Goal: Task Accomplishment & Management: Manage account settings

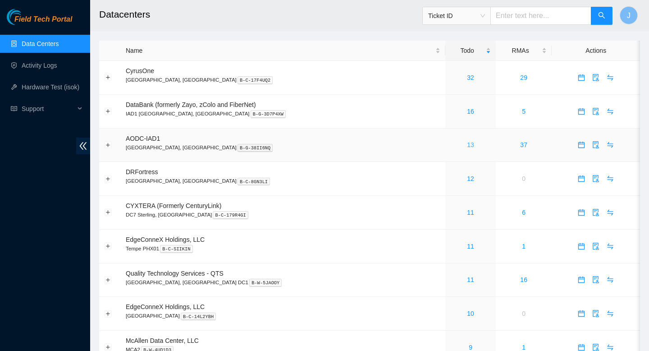
click at [467, 147] on link "13" at bounding box center [470, 144] width 7 height 7
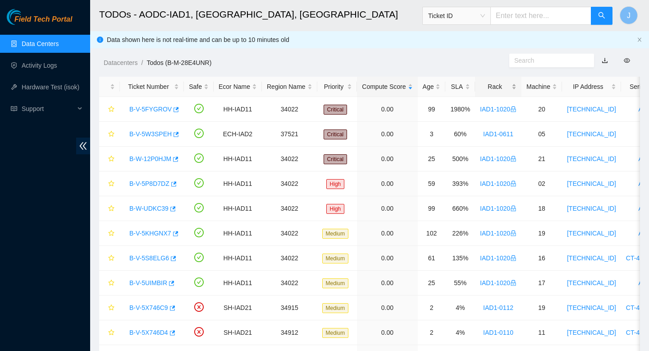
click at [517, 87] on div "Rack" at bounding box center [498, 87] width 37 height 10
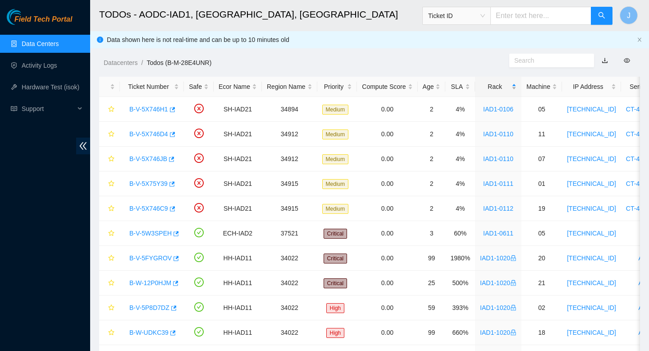
click at [517, 87] on div "Rack" at bounding box center [498, 87] width 37 height 10
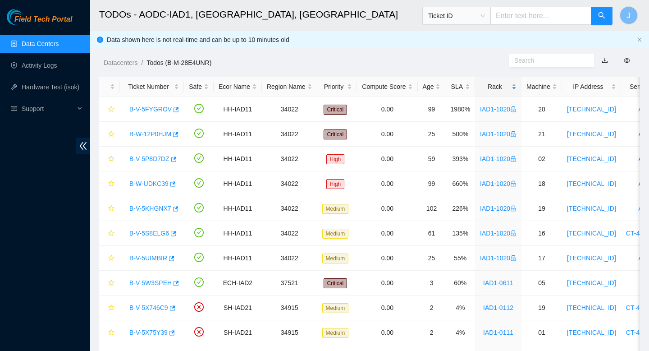
click at [517, 87] on div "Rack" at bounding box center [498, 87] width 37 height 10
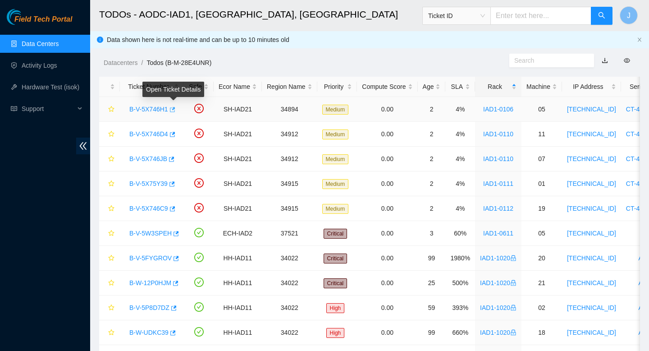
click at [175, 109] on icon "button" at bounding box center [172, 109] width 5 height 5
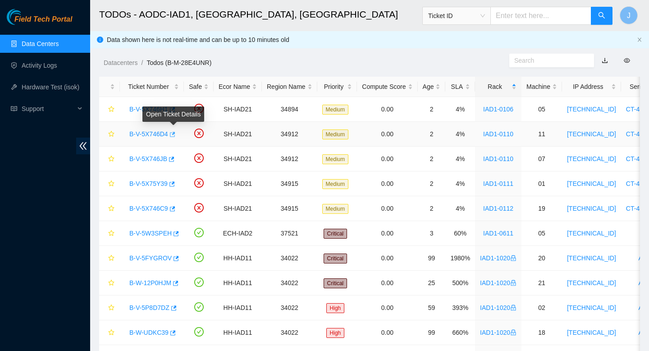
click at [174, 129] on button "button" at bounding box center [171, 134] width 7 height 14
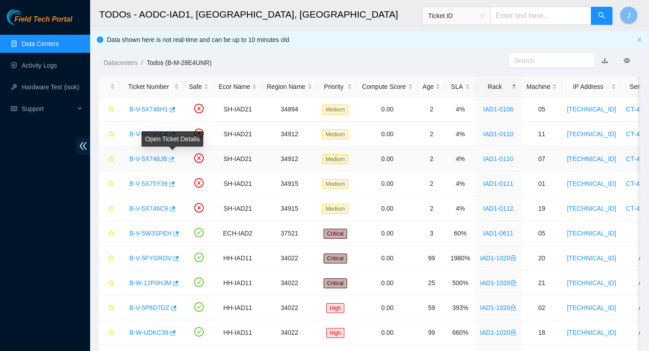
click at [174, 160] on icon "button" at bounding box center [171, 159] width 6 height 6
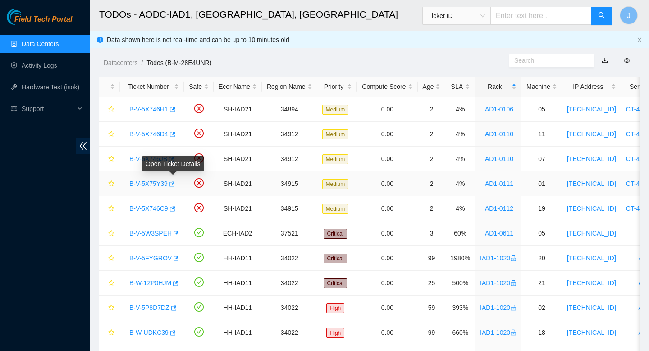
click at [174, 184] on icon "button" at bounding box center [171, 184] width 6 height 6
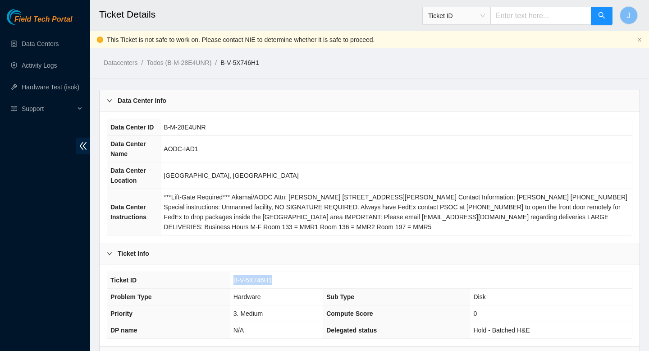
drag, startPoint x: 278, startPoint y: 281, endPoint x: 233, endPoint y: 284, distance: 45.1
click at [233, 283] on td "B-V-5X746H1" at bounding box center [431, 280] width 402 height 17
copy span "B-V-5X746H1"
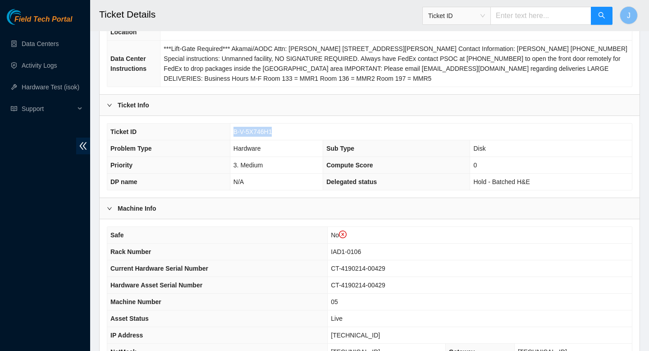
scroll to position [278, 0]
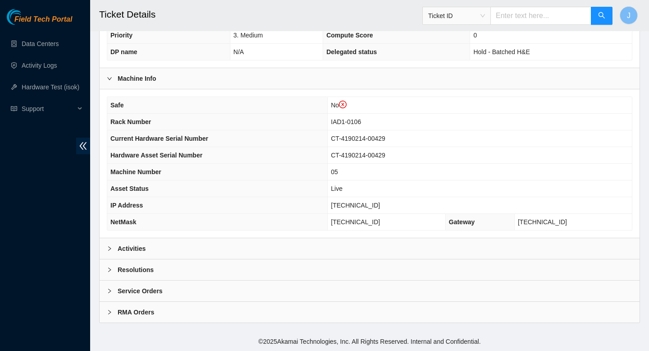
click at [288, 249] on div "Activities" at bounding box center [370, 248] width 540 height 21
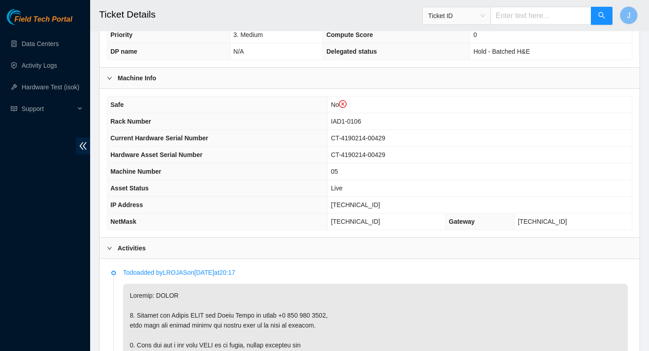
scroll to position [276, 0]
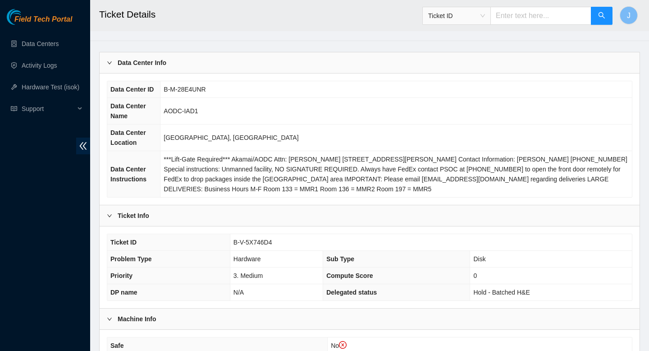
scroll to position [73, 0]
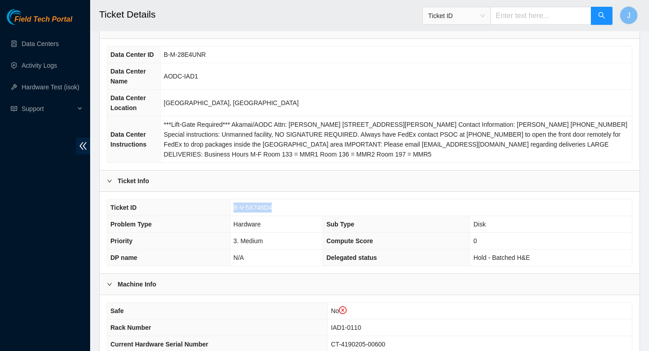
drag, startPoint x: 276, startPoint y: 208, endPoint x: 227, endPoint y: 209, distance: 49.1
click at [227, 209] on tr "Ticket ID B-V-5X746D4" at bounding box center [369, 207] width 525 height 17
copy tr "B-V-5X746D4"
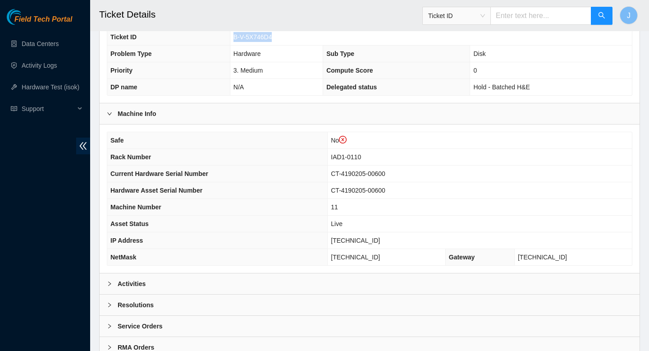
scroll to position [278, 0]
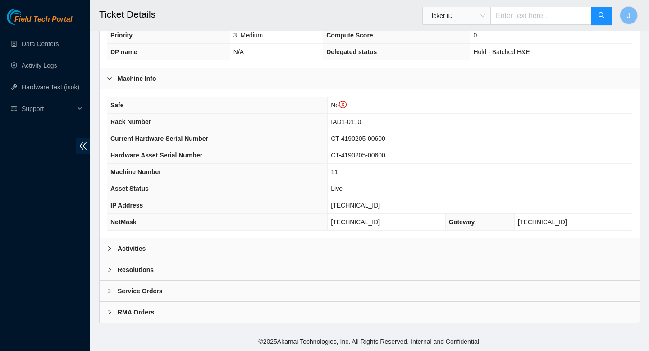
click at [223, 252] on div "Activities" at bounding box center [370, 248] width 540 height 21
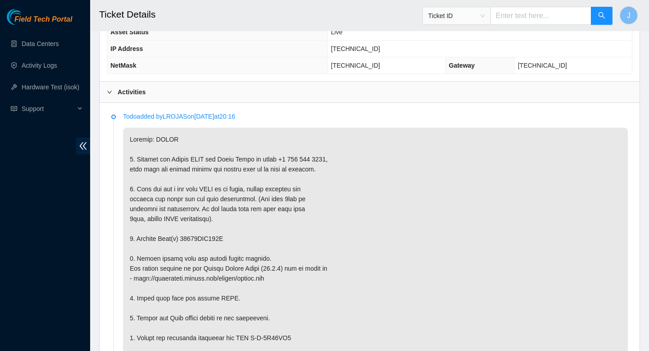
scroll to position [430, 0]
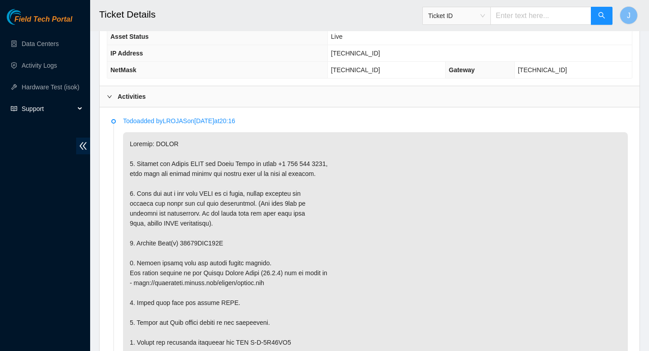
click at [65, 106] on span "Support" at bounding box center [48, 109] width 53 height 18
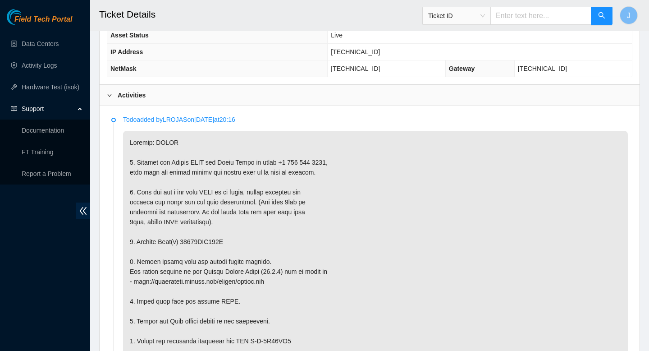
scroll to position [435, 0]
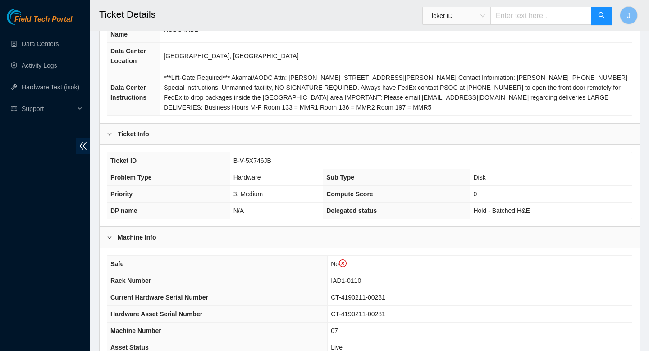
scroll to position [119, 0]
drag, startPoint x: 279, startPoint y: 163, endPoint x: 230, endPoint y: 161, distance: 48.7
click at [230, 161] on td "B-V-5X746JB" at bounding box center [431, 161] width 402 height 17
drag, startPoint x: 230, startPoint y: 161, endPoint x: 282, endPoint y: 160, distance: 51.8
click at [282, 160] on td "B-V-5X746JB" at bounding box center [431, 161] width 402 height 17
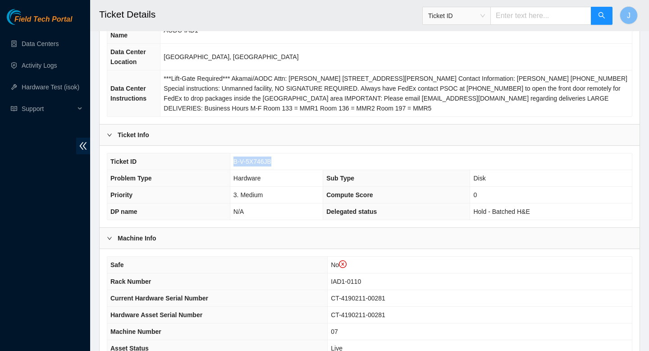
copy span "B-V-5X746JB"
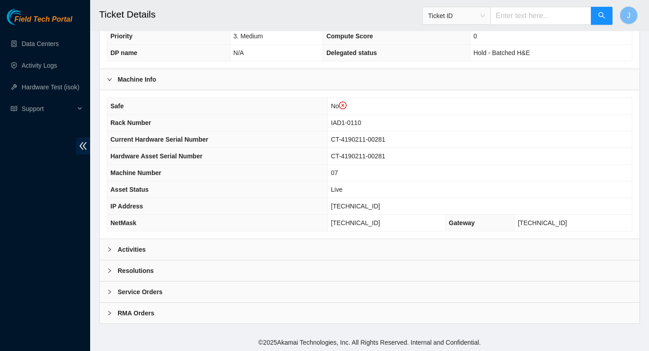
scroll to position [278, 0]
click at [227, 250] on div "Activities" at bounding box center [370, 248] width 540 height 21
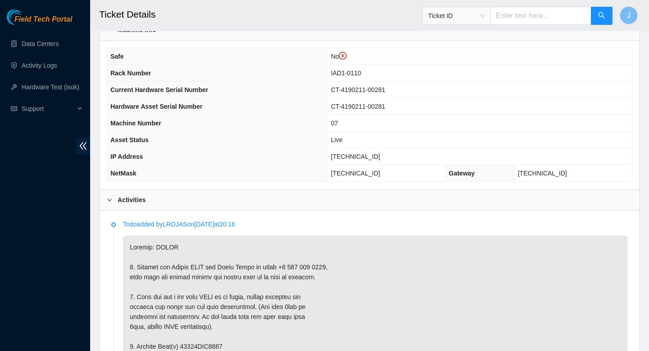
scroll to position [328, 0]
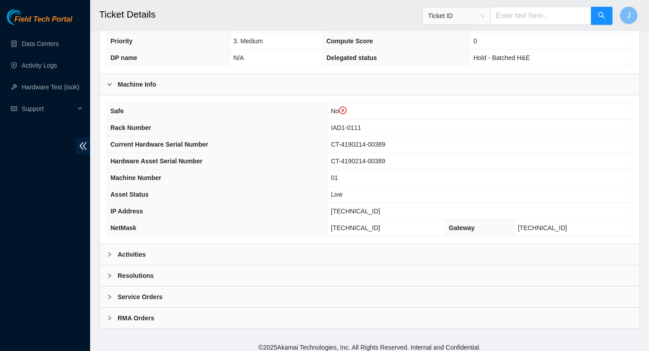
scroll to position [278, 0]
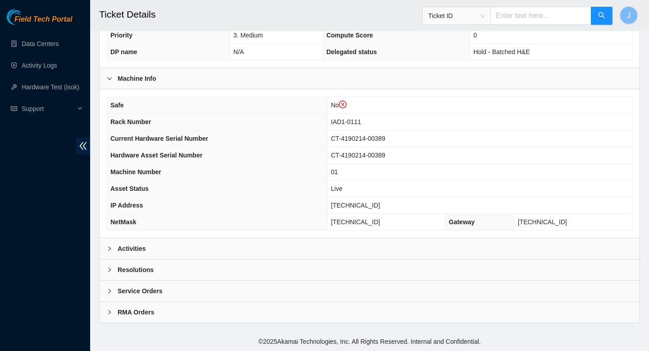
click at [319, 243] on div "Activities" at bounding box center [370, 248] width 540 height 21
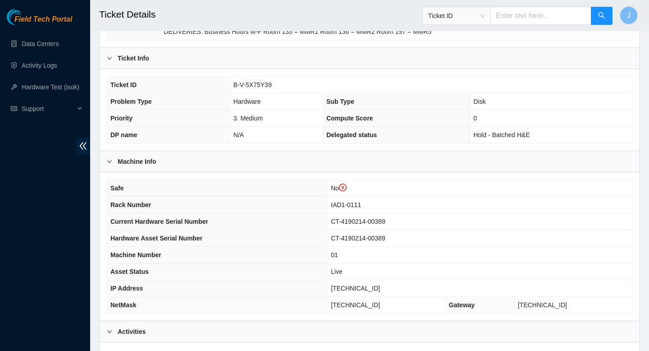
scroll to position [188, 0]
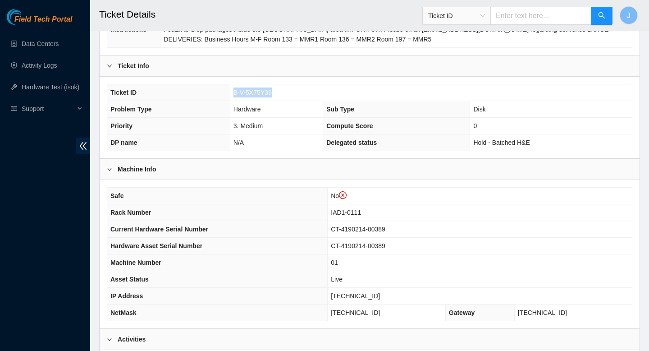
drag, startPoint x: 283, startPoint y: 94, endPoint x: 229, endPoint y: 95, distance: 53.6
click at [230, 95] on td "B-V-5X75Y39" at bounding box center [431, 92] width 402 height 17
copy span "B-V-5X75Y39"
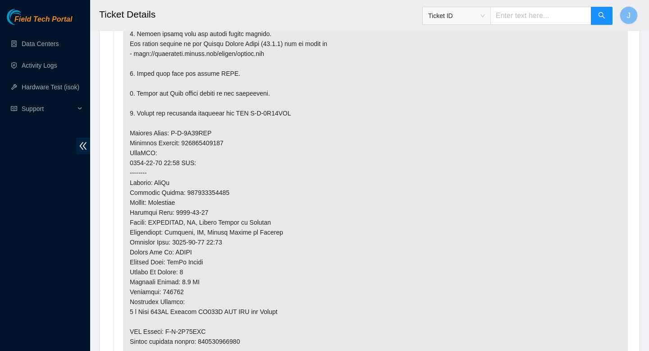
scroll to position [659, 0]
